Goal: Information Seeking & Learning: Learn about a topic

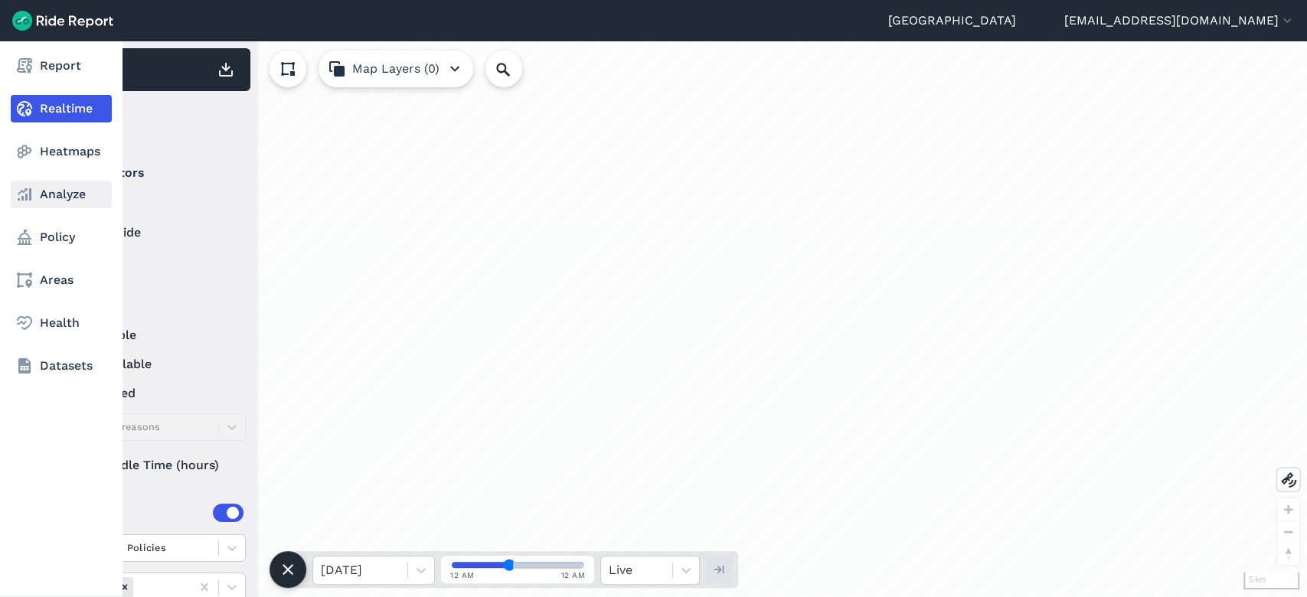
click at [80, 196] on link "Analyze" at bounding box center [61, 195] width 101 height 28
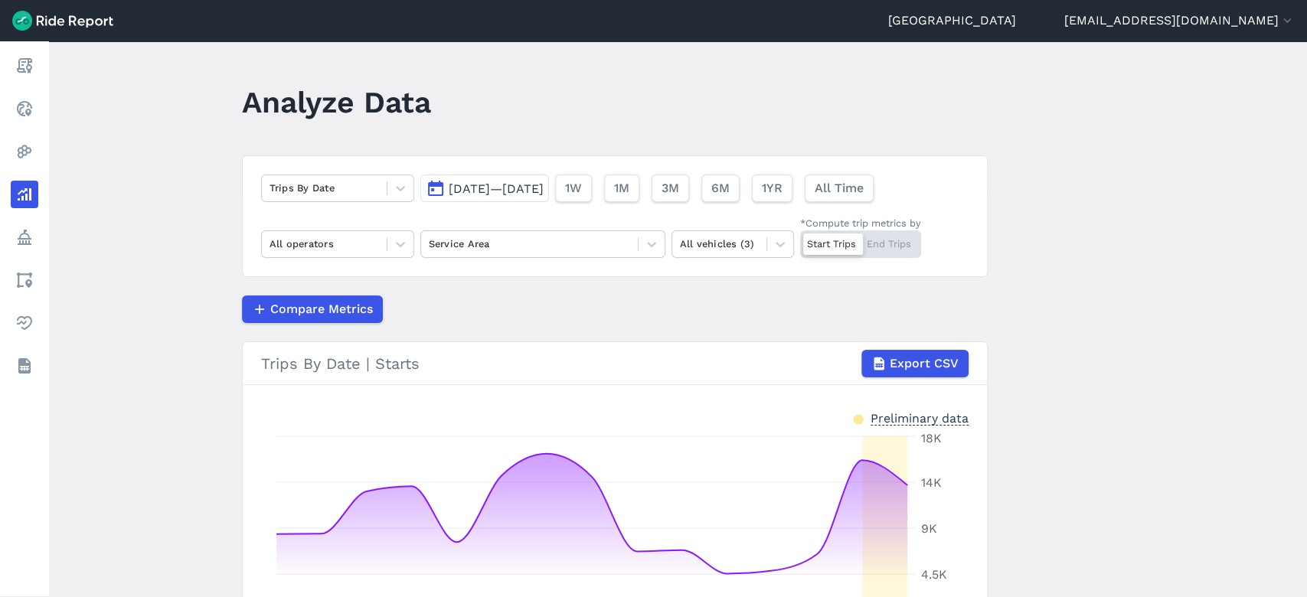
click at [181, 156] on main "Analyze Data Trips By Date [DATE]—[DATE] 1W 1M 3M 6M 1YR All Time All operators…" at bounding box center [678, 319] width 1258 height 556
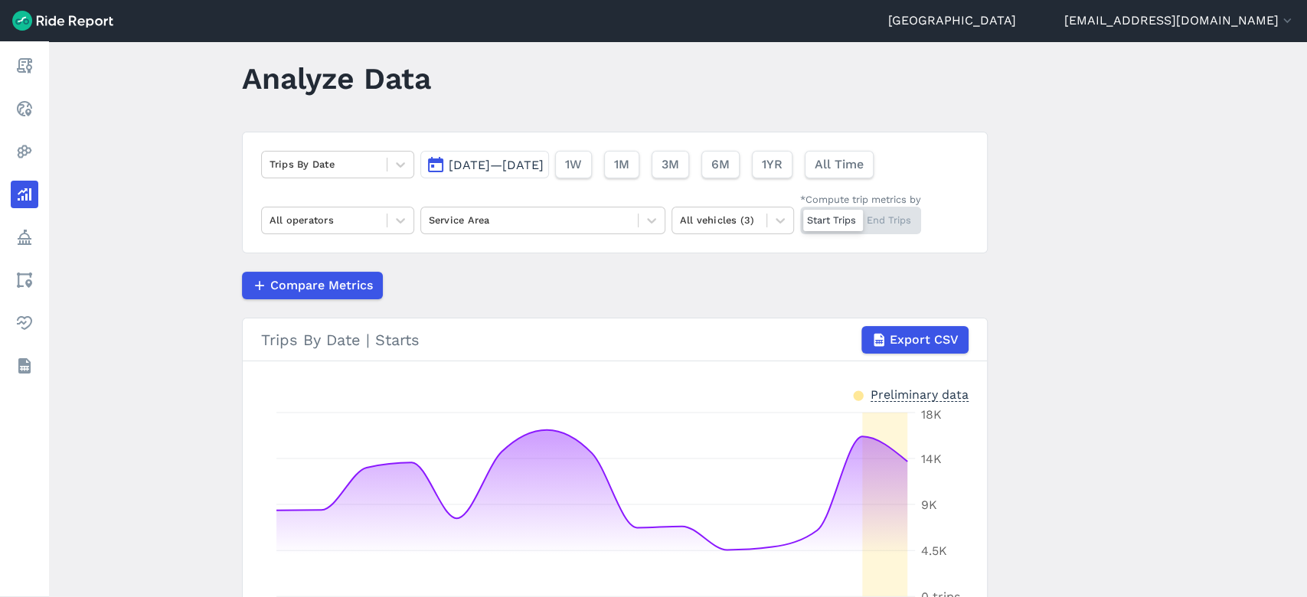
scroll to position [25, 0]
click at [544, 159] on span "[DATE]—[DATE]" at bounding box center [496, 164] width 95 height 15
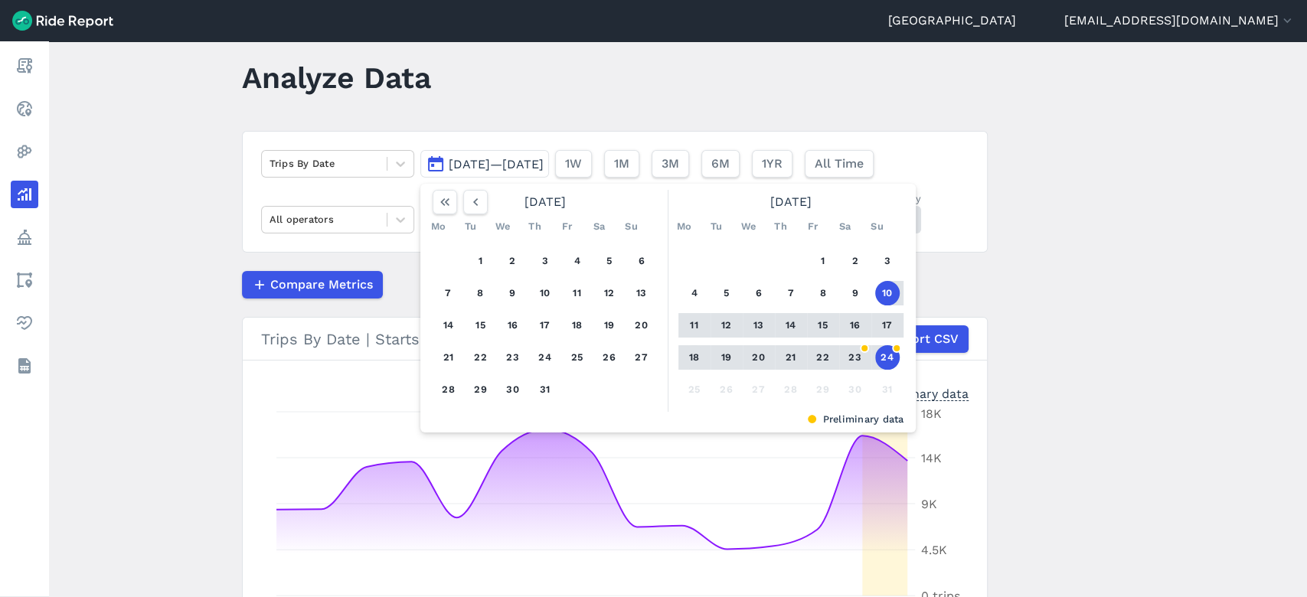
click at [695, 358] on button "18" at bounding box center [694, 357] width 25 height 25
click at [885, 358] on button "24" at bounding box center [887, 357] width 25 height 25
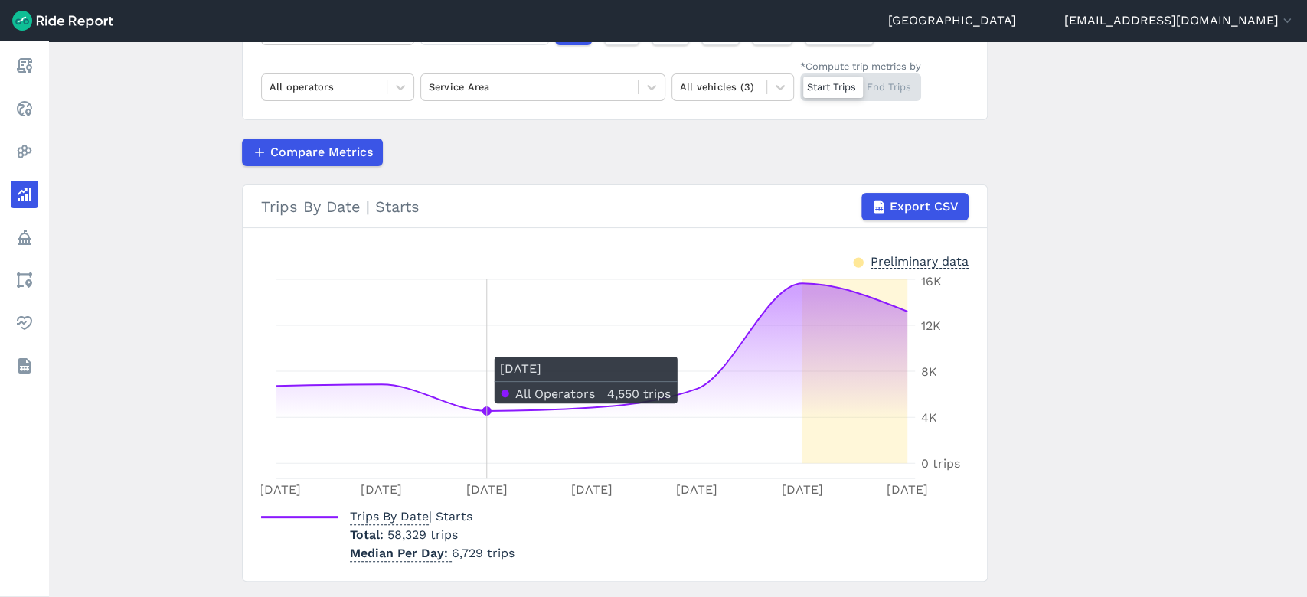
scroll to position [46, 0]
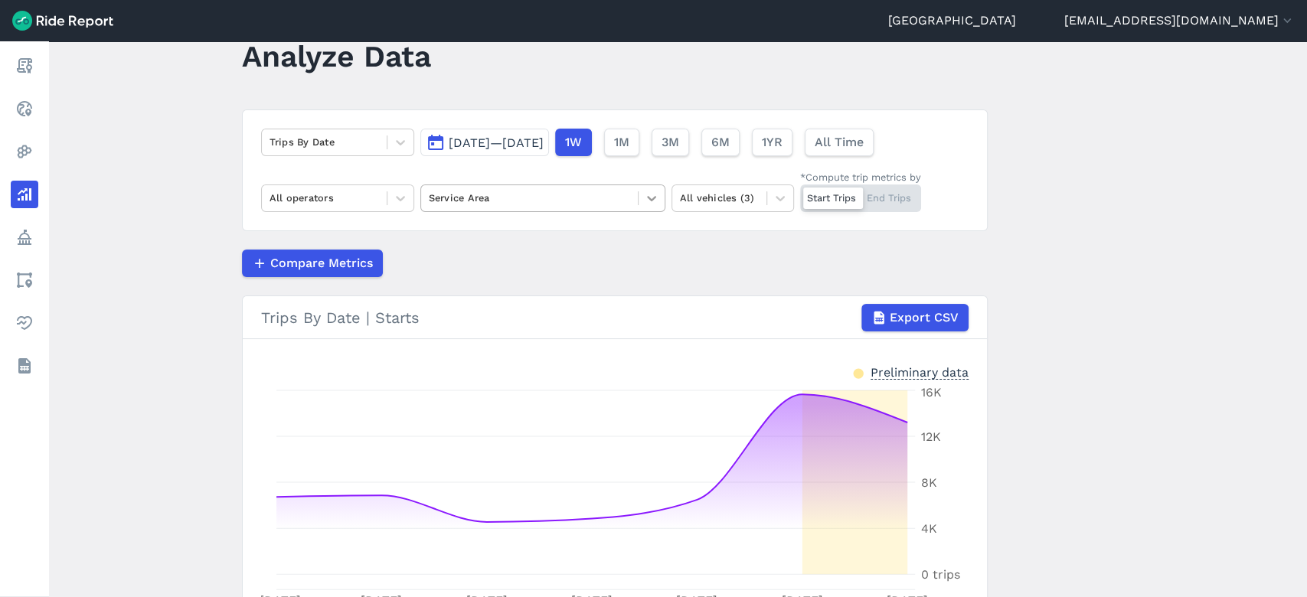
click at [647, 198] on icon at bounding box center [651, 198] width 9 height 5
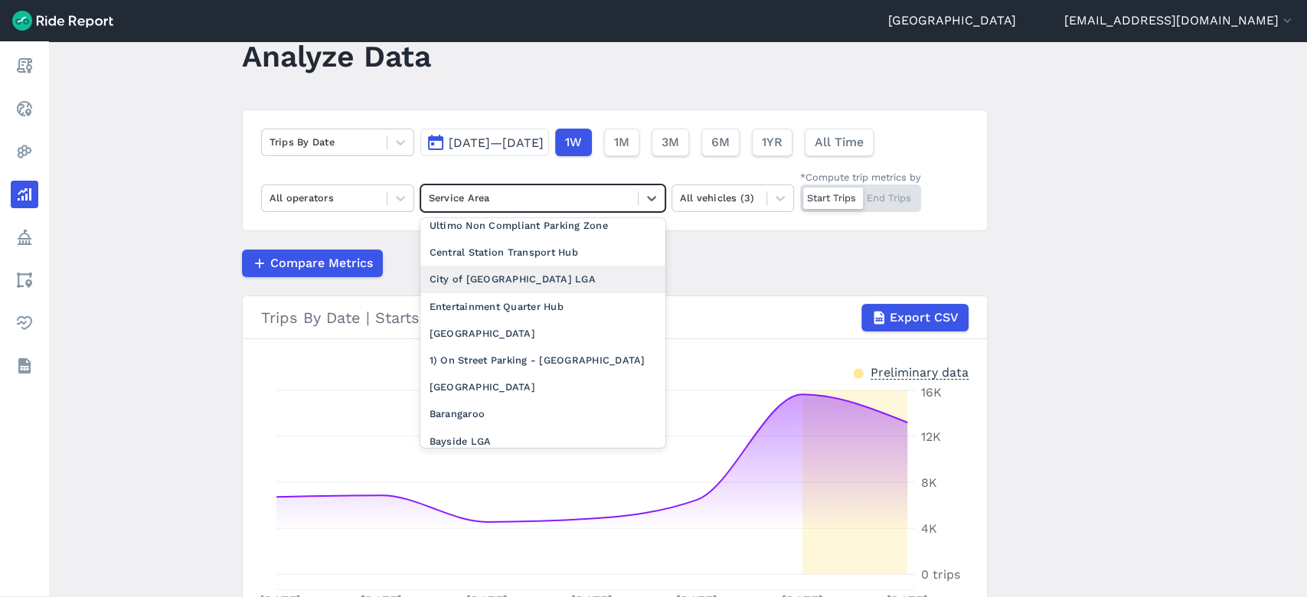
scroll to position [281, 0]
click at [521, 290] on div "City of [GEOGRAPHIC_DATA] LGA" at bounding box center [542, 276] width 245 height 27
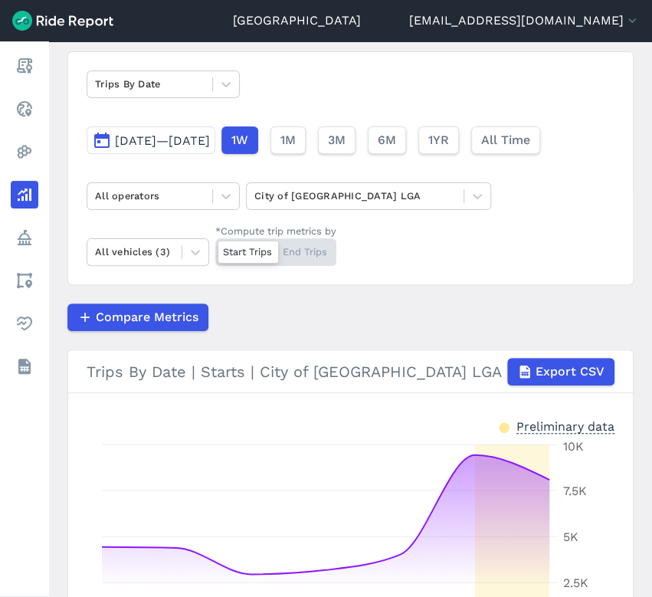
scroll to position [103, 0]
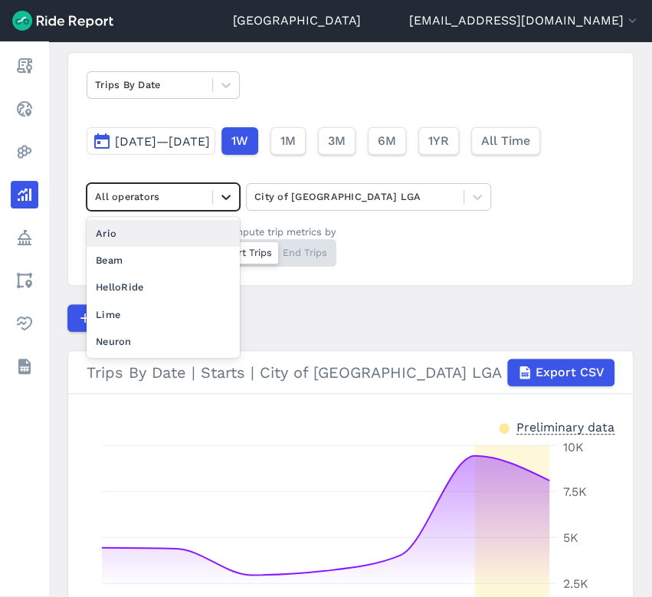
click at [233, 204] on div at bounding box center [226, 197] width 26 height 26
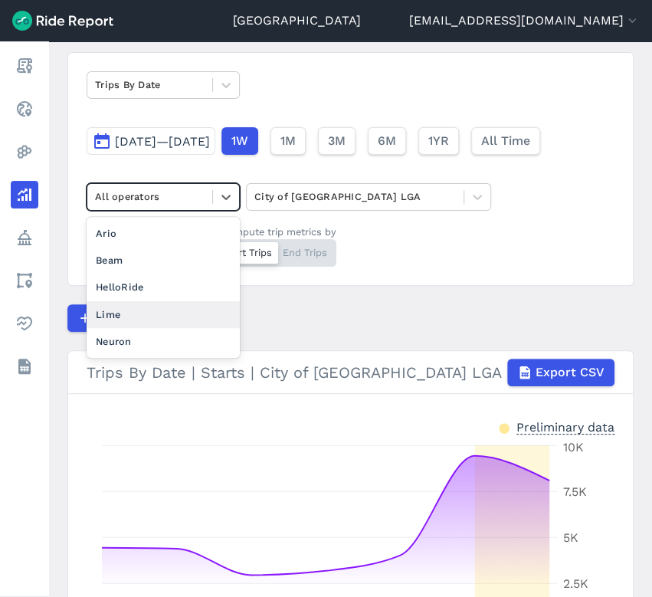
click at [147, 318] on div "Lime" at bounding box center [163, 314] width 153 height 27
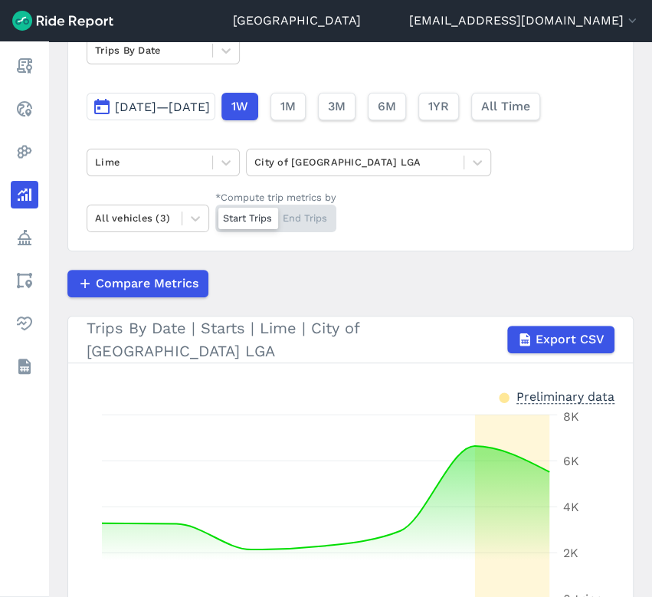
scroll to position [136, 0]
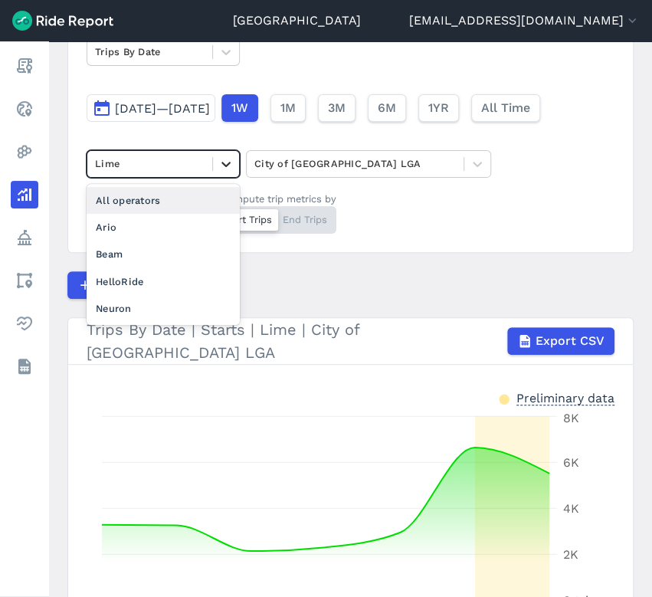
click at [225, 162] on icon at bounding box center [225, 163] width 15 height 15
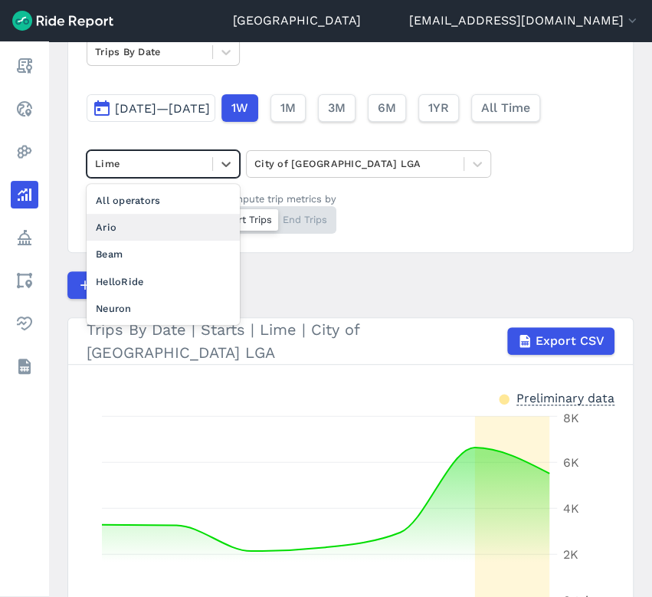
click at [137, 227] on div "Ario" at bounding box center [163, 227] width 153 height 27
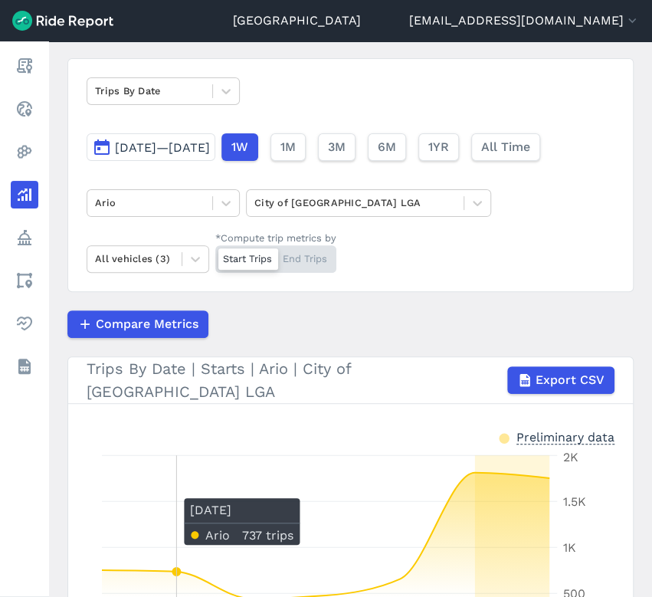
scroll to position [95, 0]
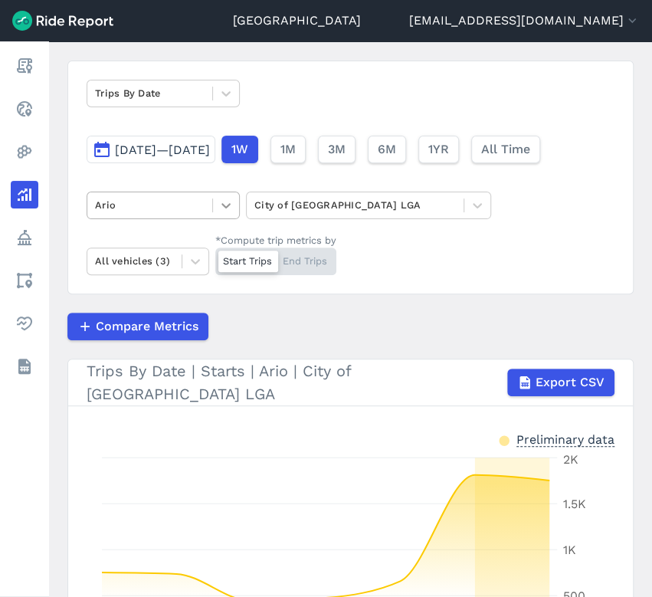
click at [226, 199] on icon at bounding box center [225, 205] width 15 height 15
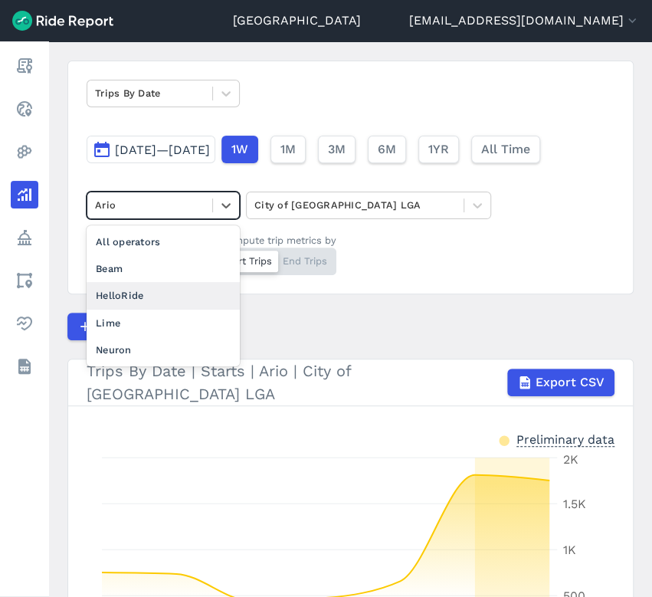
click at [148, 285] on div "HelloRide" at bounding box center [163, 295] width 153 height 27
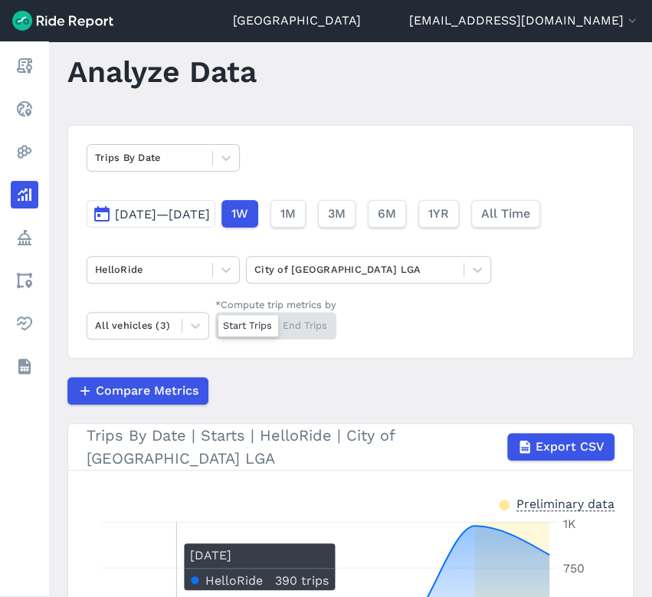
scroll to position [30, 0]
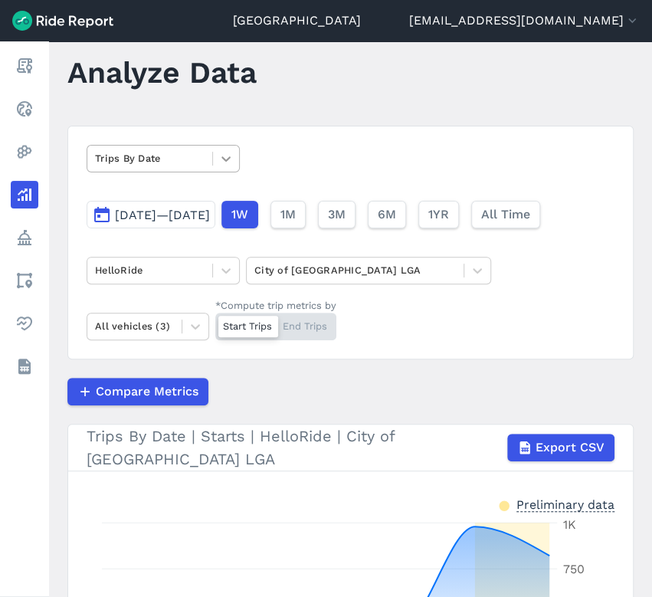
click at [227, 162] on icon at bounding box center [225, 158] width 15 height 15
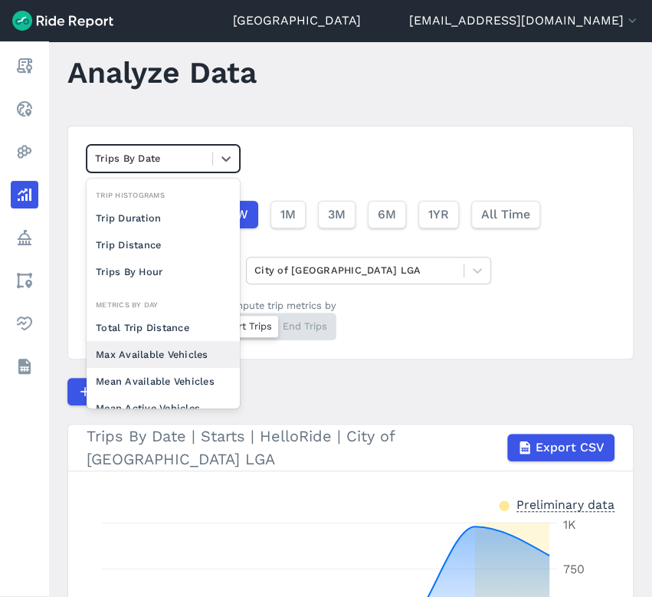
click at [164, 351] on div "Max Available Vehicles" at bounding box center [163, 354] width 153 height 27
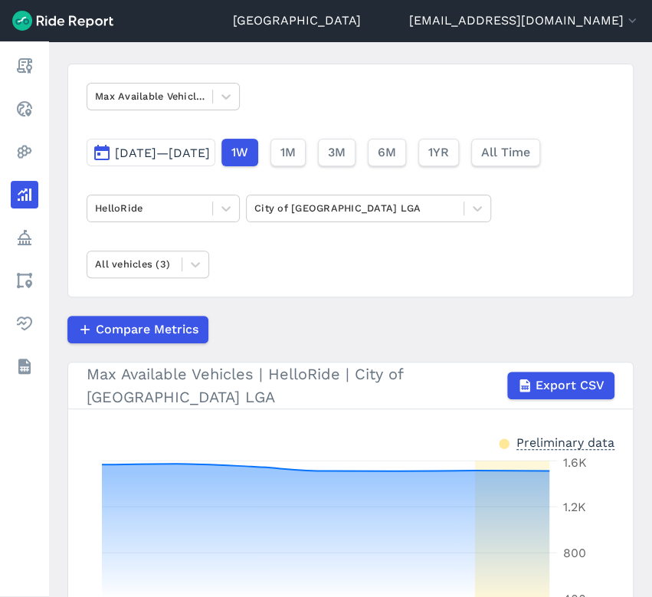
scroll to position [91, 0]
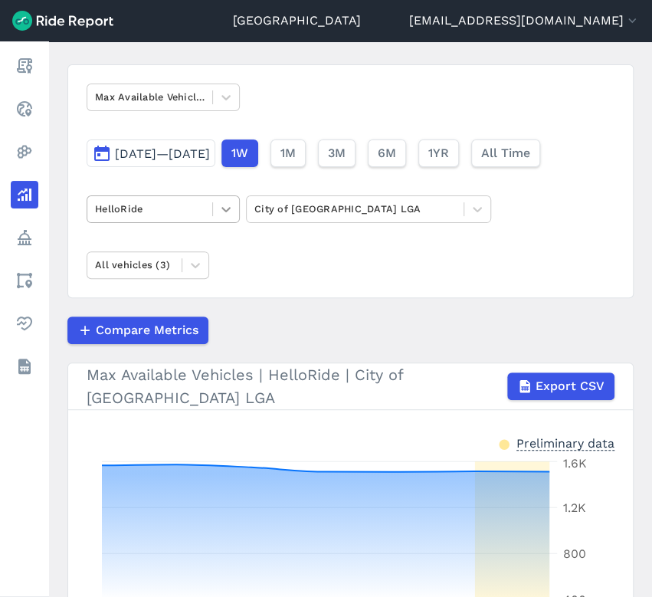
click at [231, 211] on icon at bounding box center [225, 208] width 15 height 15
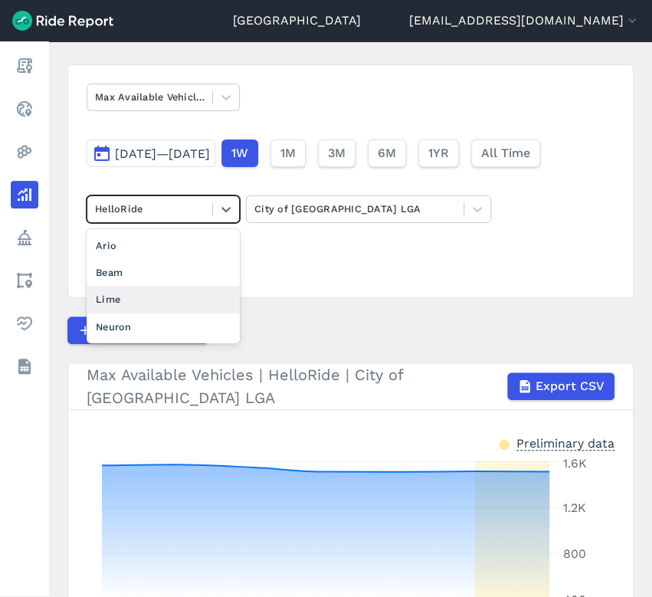
click at [129, 302] on div "Lime" at bounding box center [163, 299] width 153 height 27
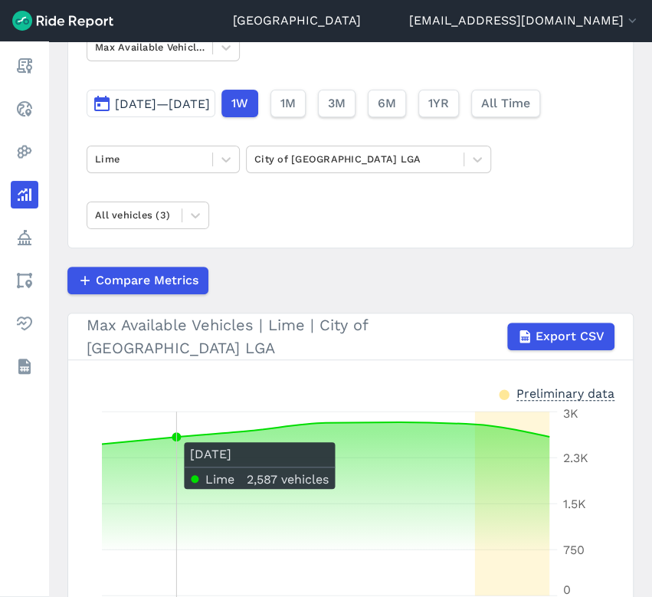
scroll to position [138, 0]
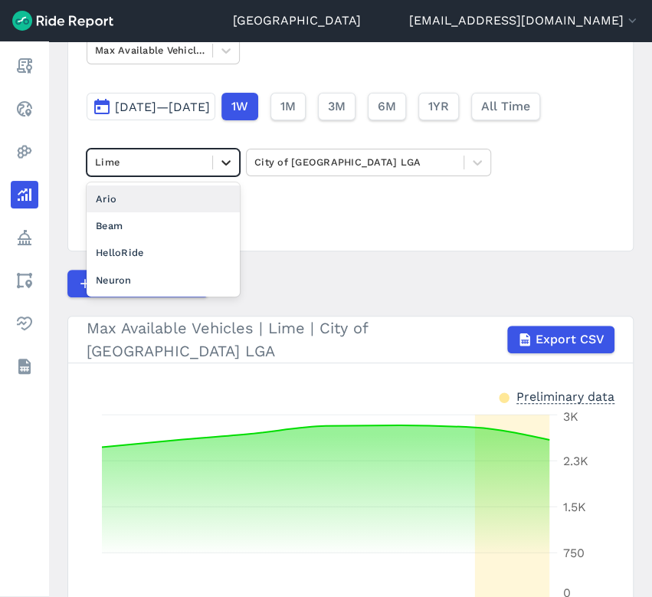
click at [225, 160] on icon at bounding box center [225, 162] width 15 height 15
click at [146, 197] on div "Ario" at bounding box center [163, 198] width 153 height 27
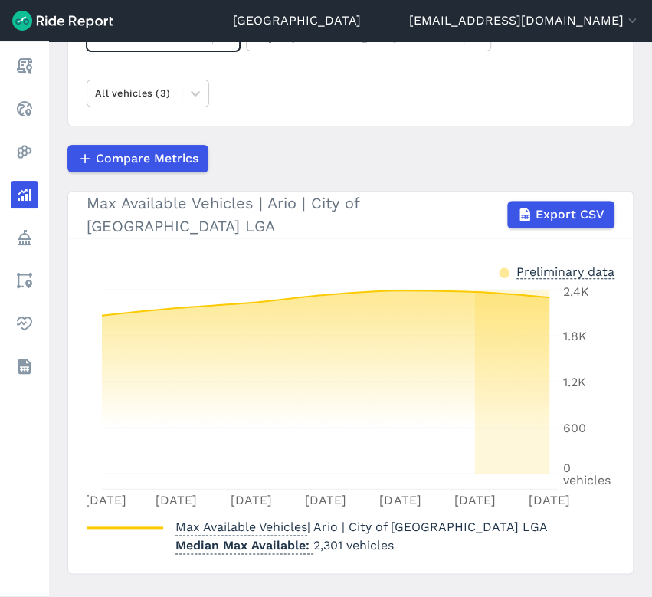
scroll to position [263, 0]
